Goal: Navigation & Orientation: Find specific page/section

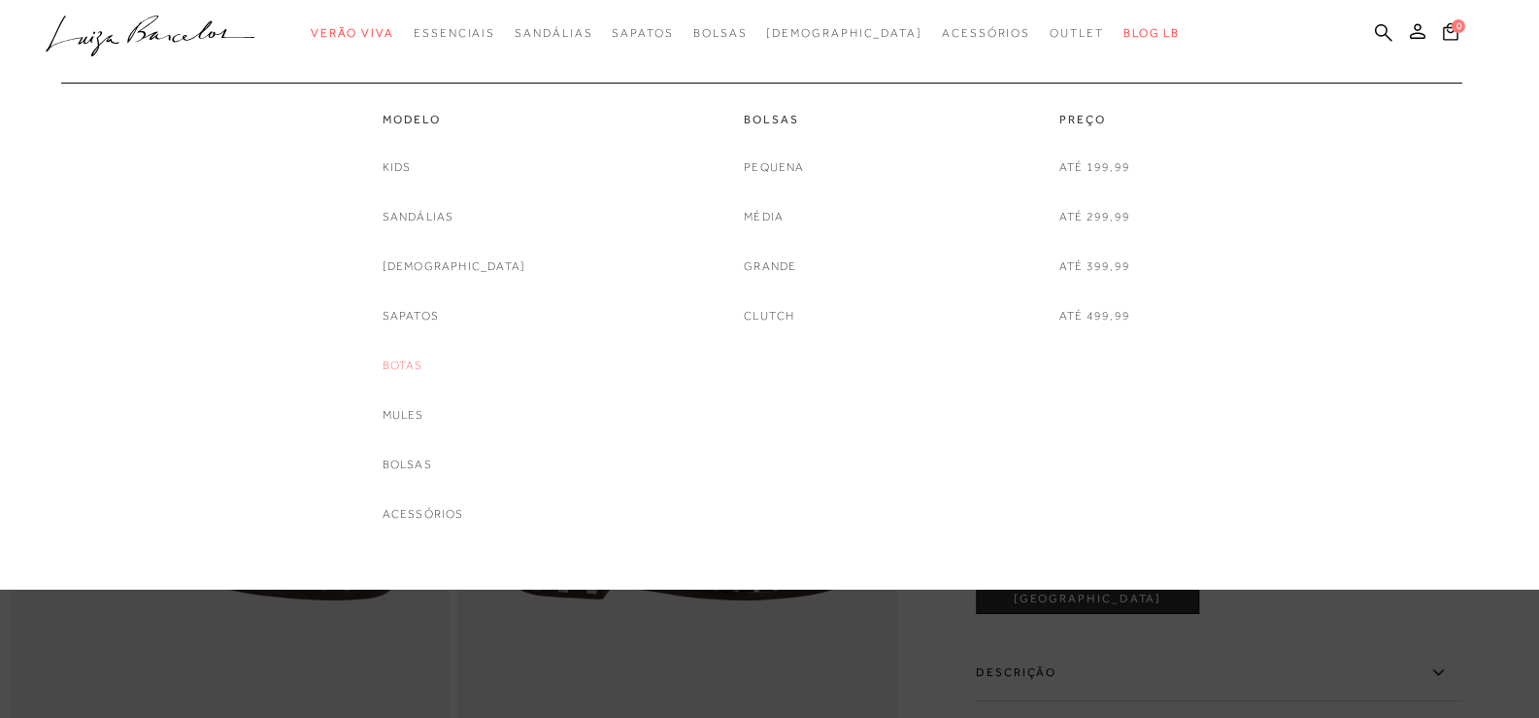
click at [423, 361] on link "Botas" at bounding box center [403, 365] width 41 height 20
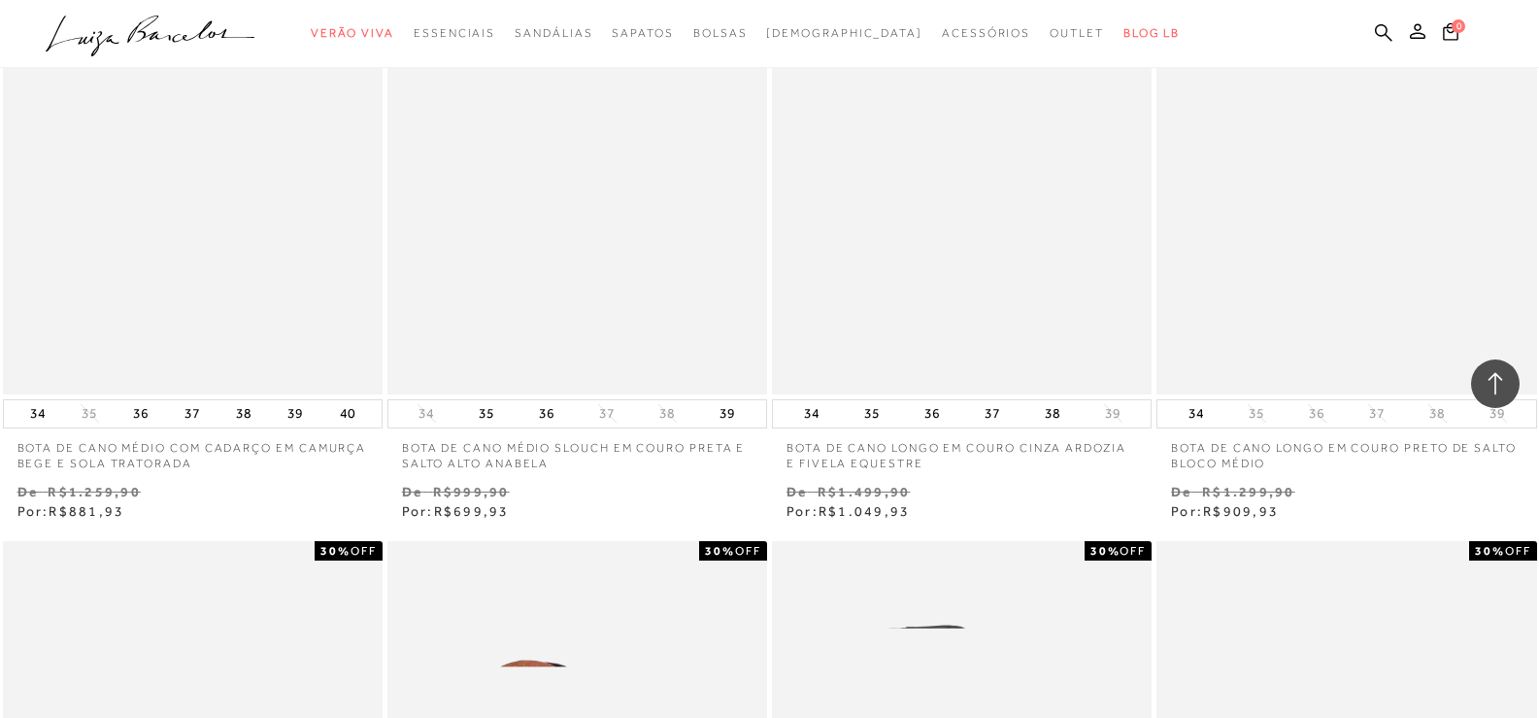
scroll to position [2427, 0]
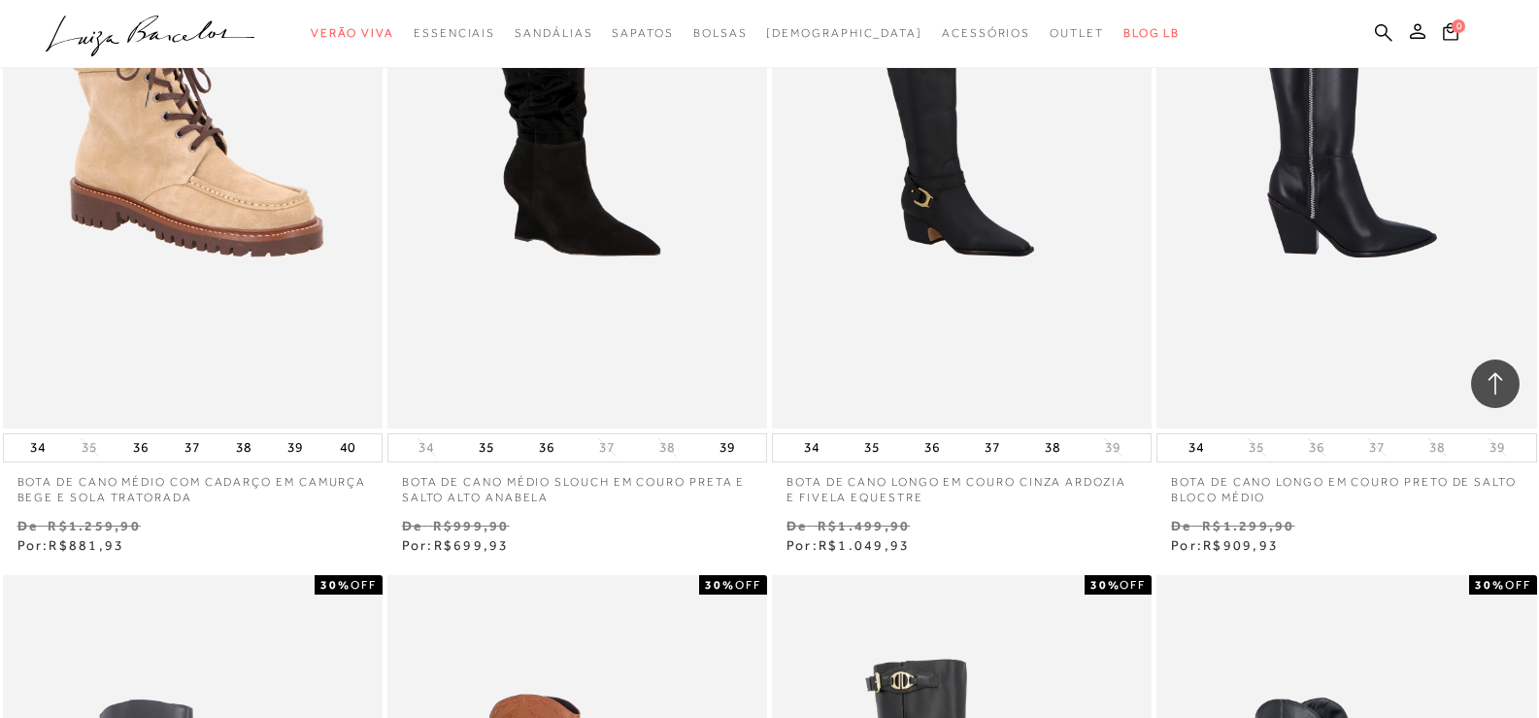
click at [1327, 223] on img at bounding box center [1347, 143] width 378 height 570
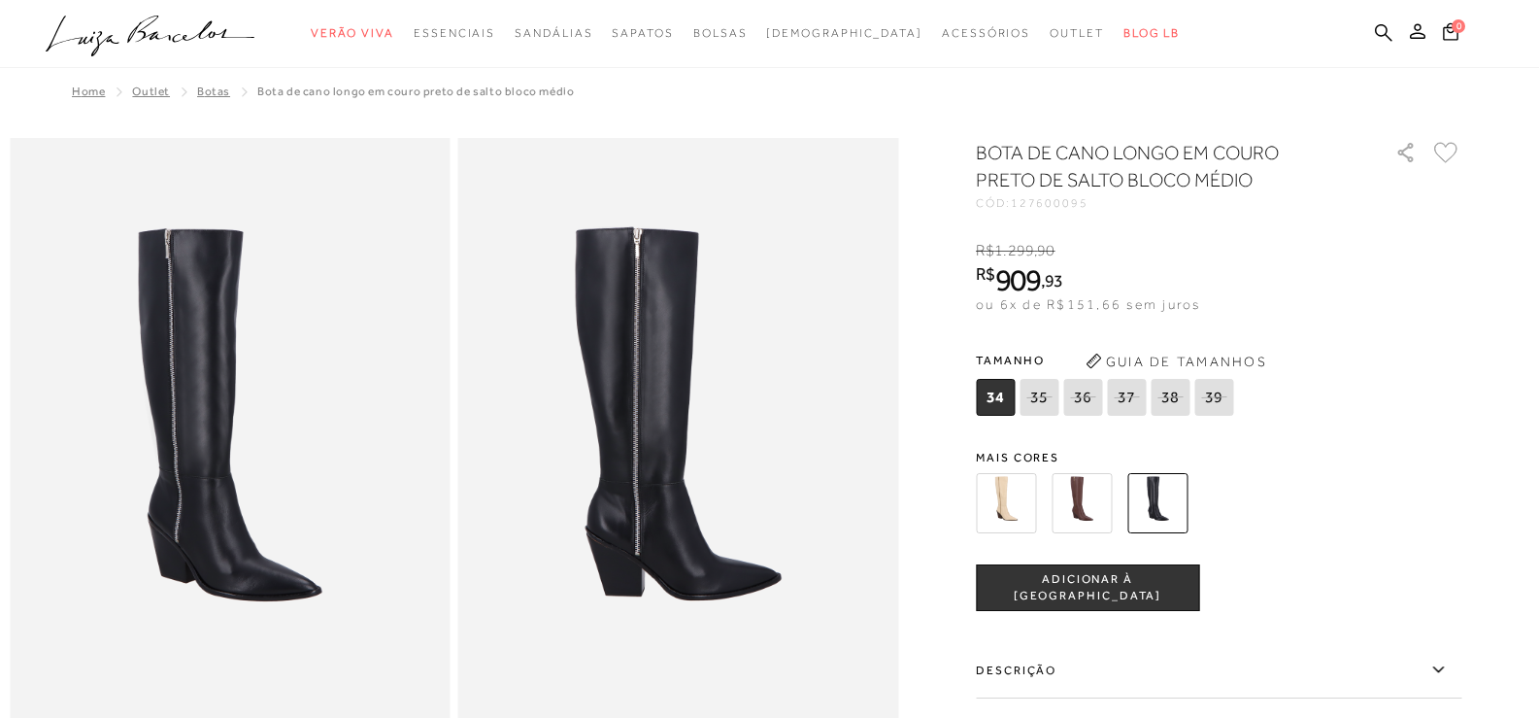
click at [170, 17] on icon ".a{fill-rule:evenodd;}" at bounding box center [151, 36] width 210 height 41
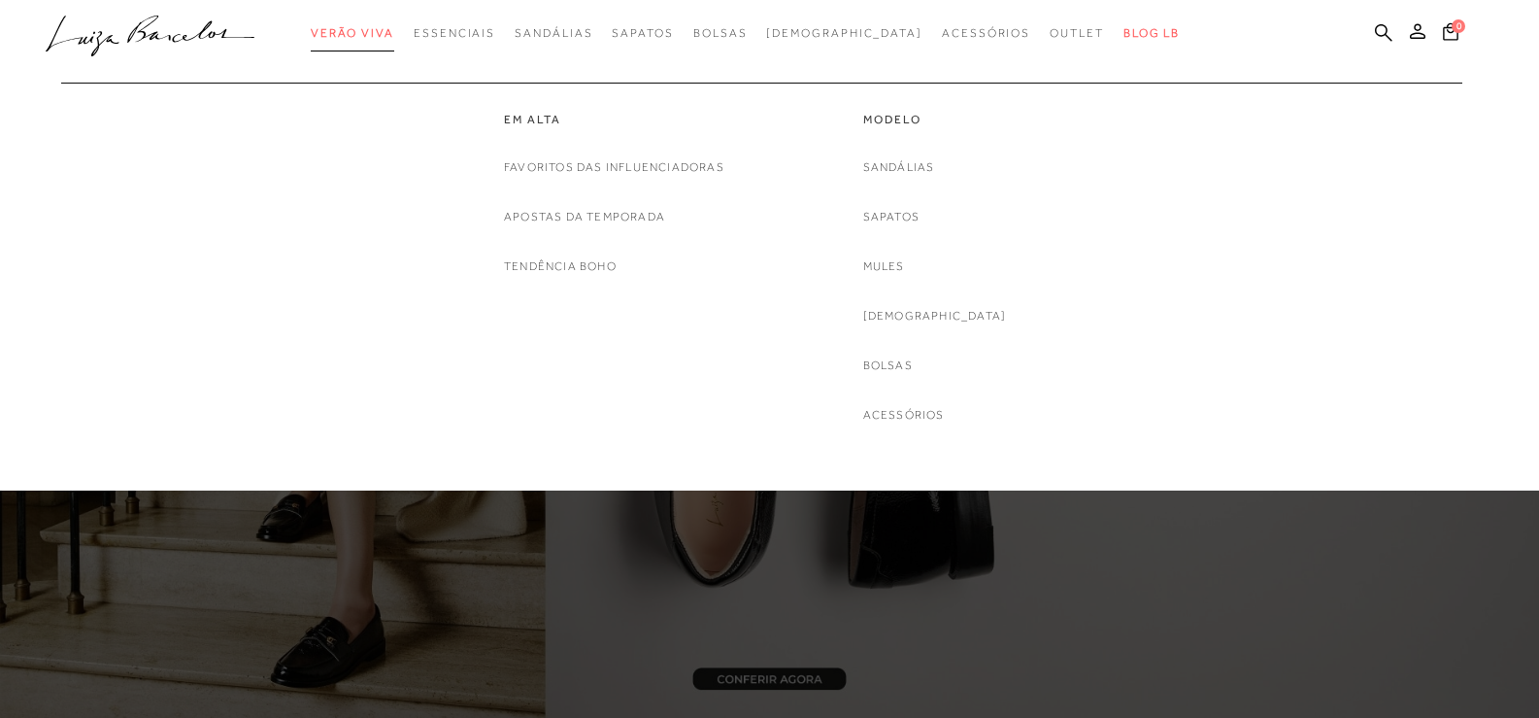
click at [394, 25] on link "Verão Viva" at bounding box center [353, 34] width 84 height 36
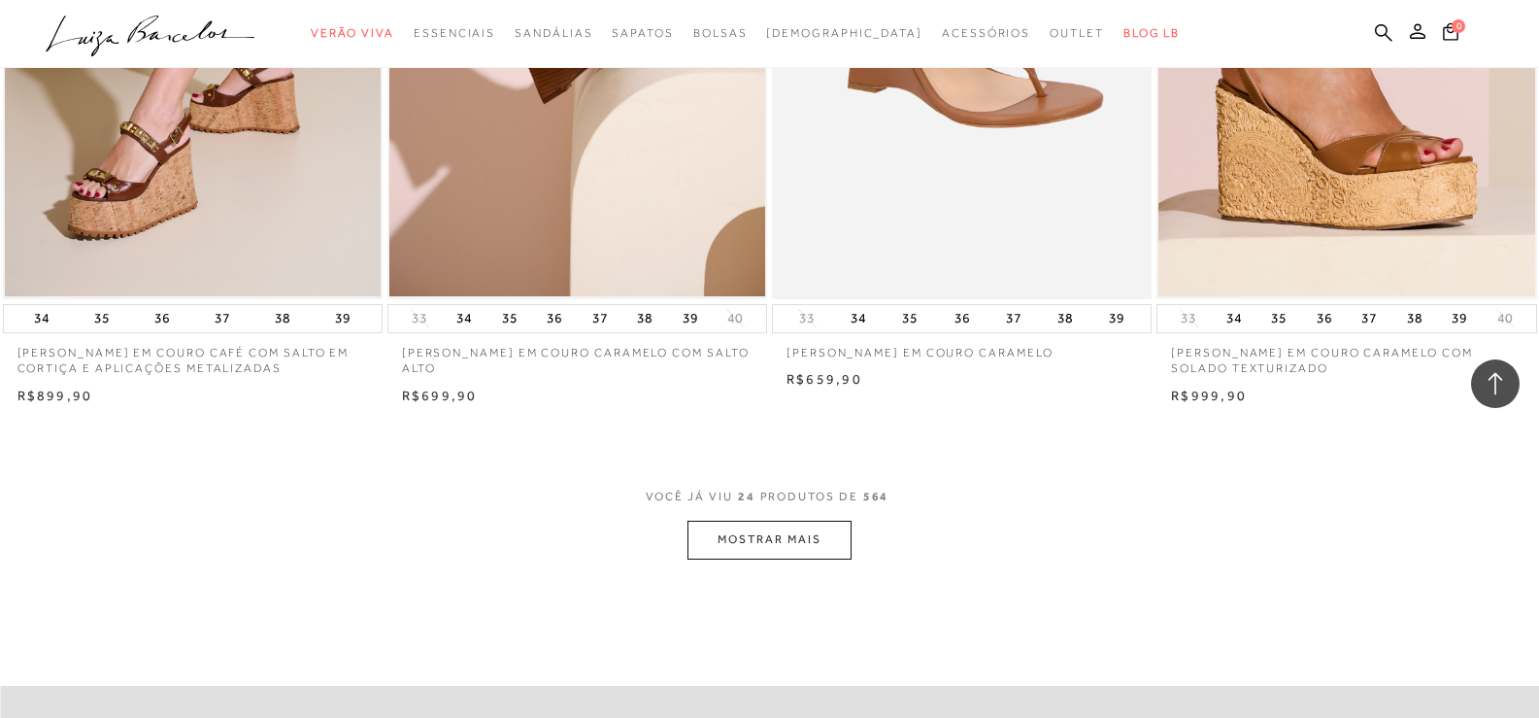
scroll to position [4078, 0]
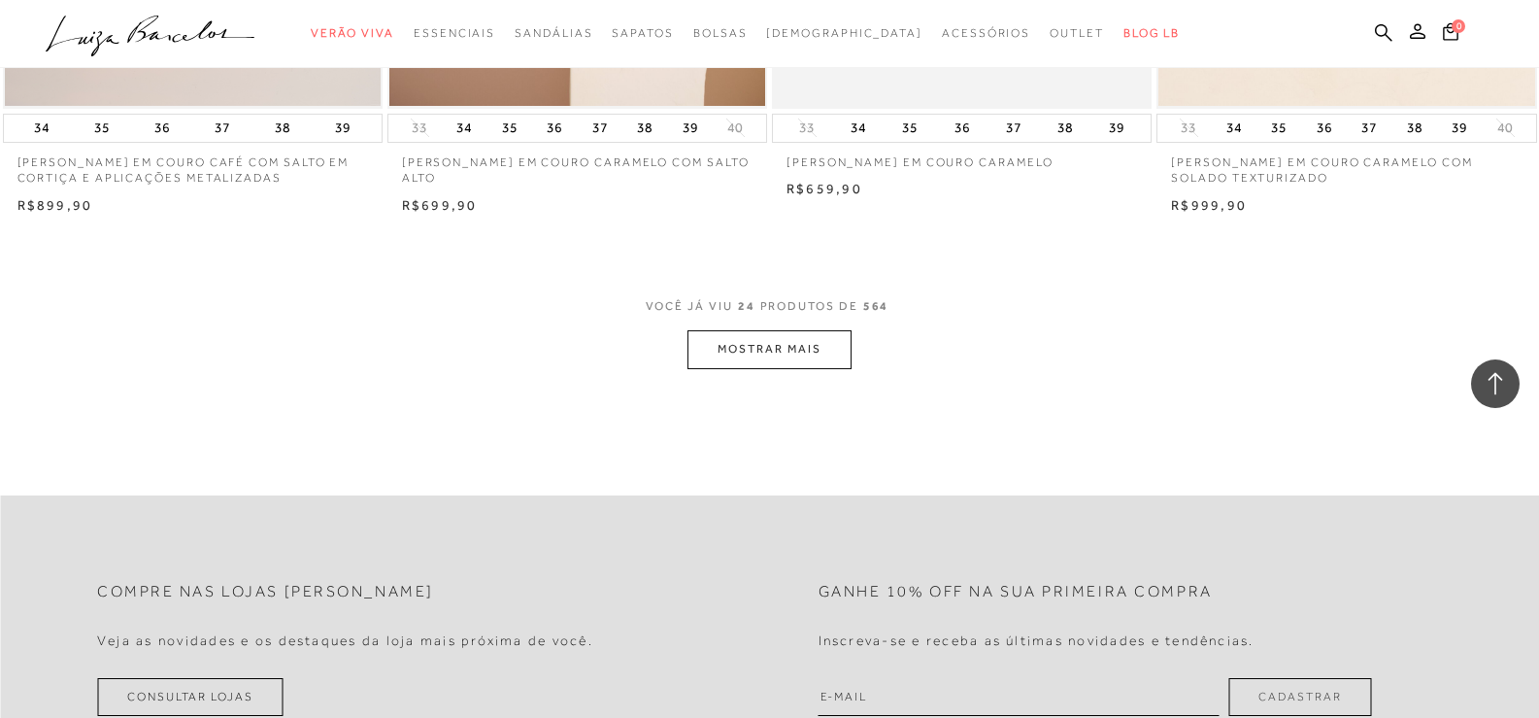
click at [771, 359] on button "MOSTRAR MAIS" at bounding box center [768, 349] width 163 height 38
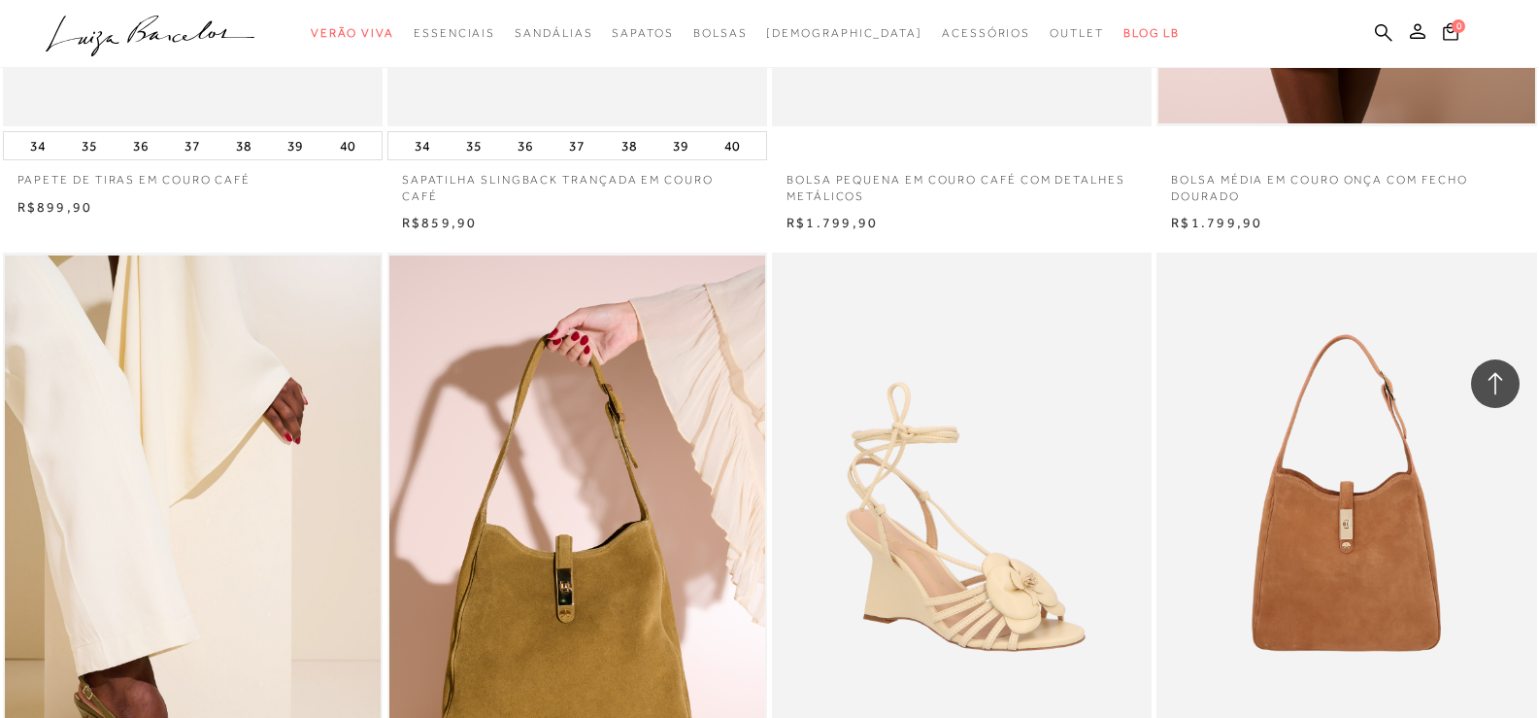
scroll to position [5631, 0]
